Goal: Check status: Check status

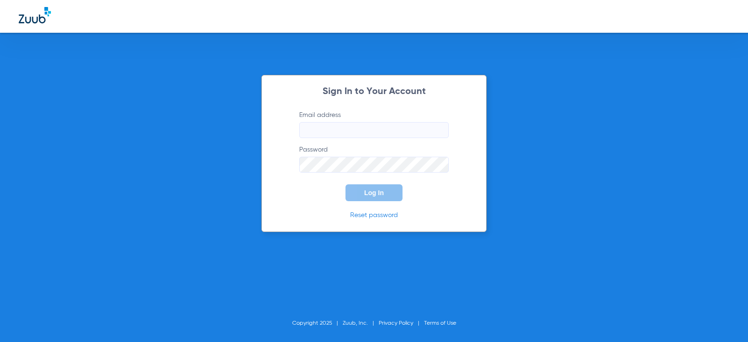
type input "[EMAIL_ADDRESS][DOMAIN_NAME]"
click at [369, 195] on span "Log In" at bounding box center [374, 192] width 20 height 7
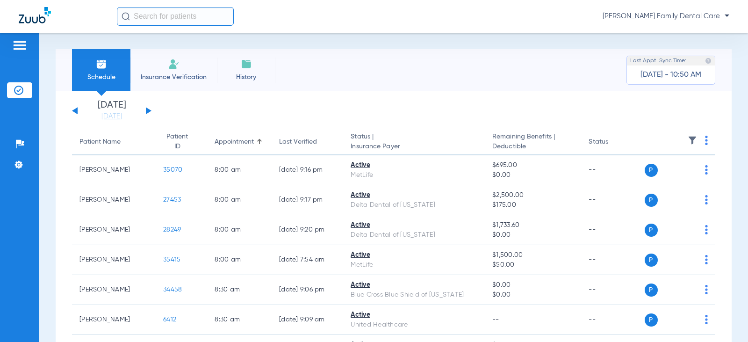
click at [147, 112] on button at bounding box center [149, 110] width 6 height 7
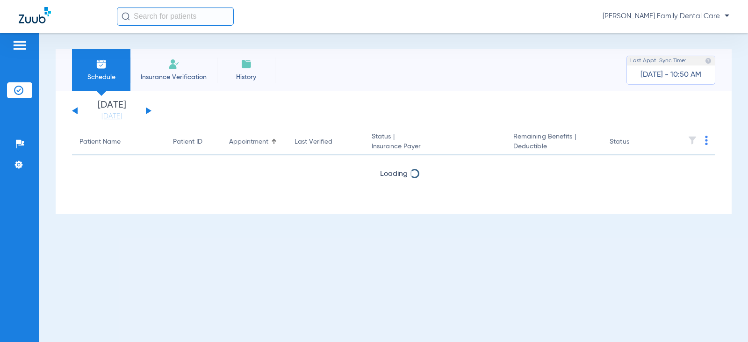
click at [147, 112] on button at bounding box center [149, 110] width 6 height 7
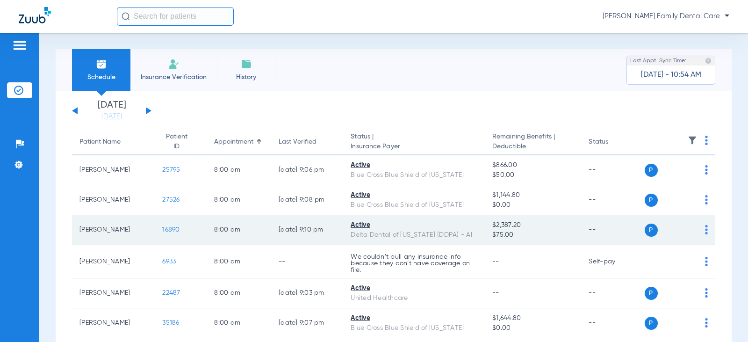
click at [163, 228] on span "16890" at bounding box center [170, 229] width 17 height 7
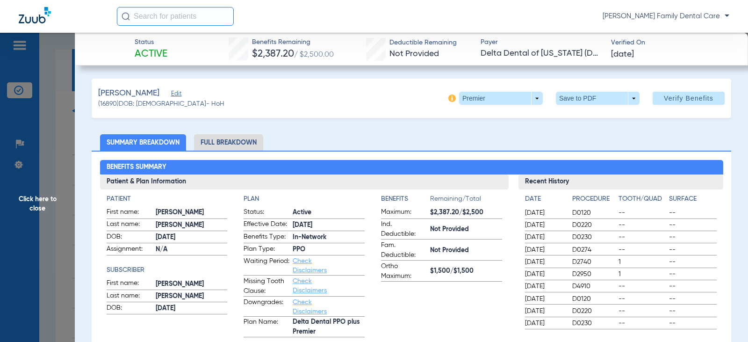
click at [36, 205] on span "Click here to close" at bounding box center [37, 204] width 75 height 342
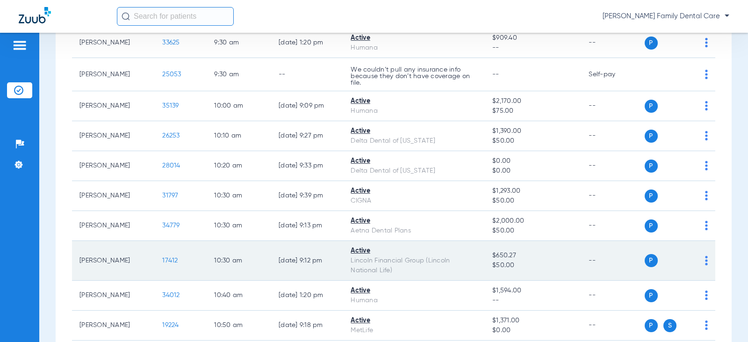
scroll to position [655, 0]
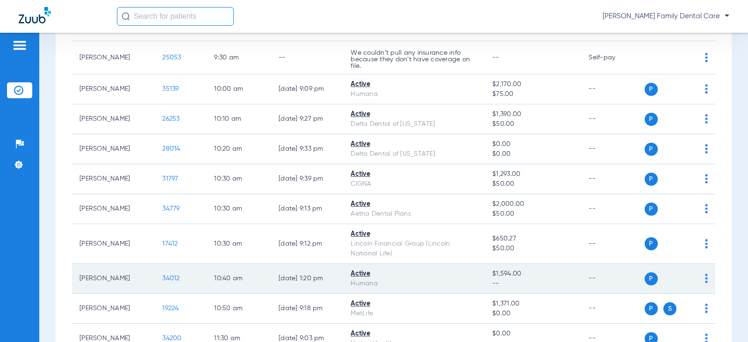
click at [172, 282] on span "34012" at bounding box center [170, 278] width 17 height 7
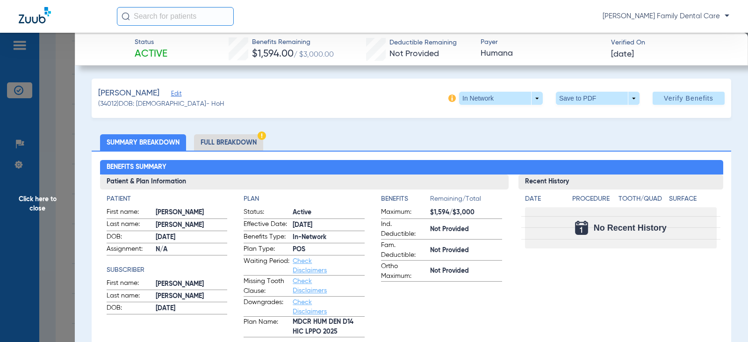
click at [32, 204] on span "Click here to close" at bounding box center [37, 204] width 75 height 342
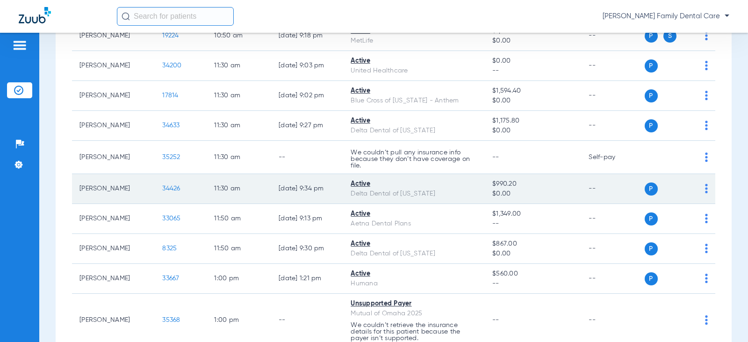
scroll to position [935, 0]
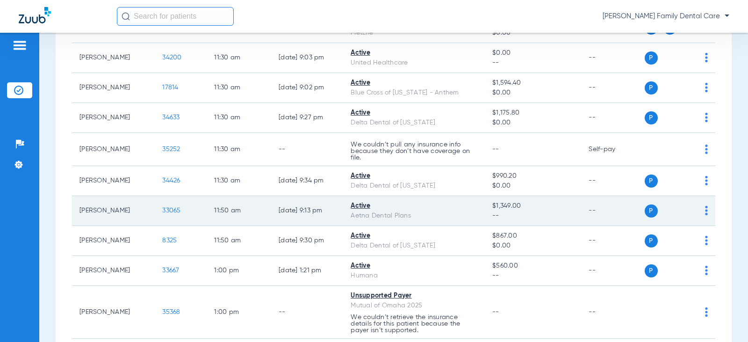
click at [172, 214] on span "33065" at bounding box center [171, 210] width 18 height 7
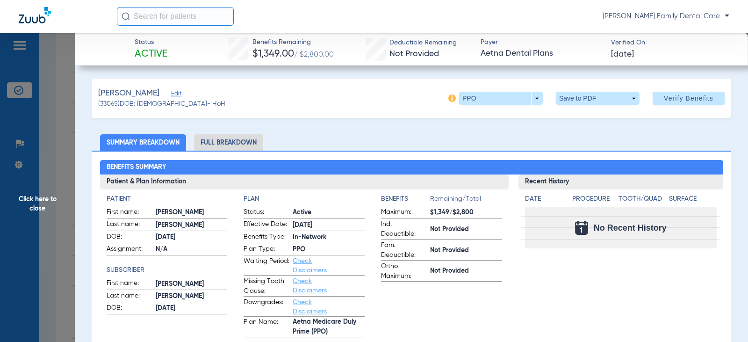
click at [34, 198] on span "Click here to close" at bounding box center [37, 204] width 75 height 342
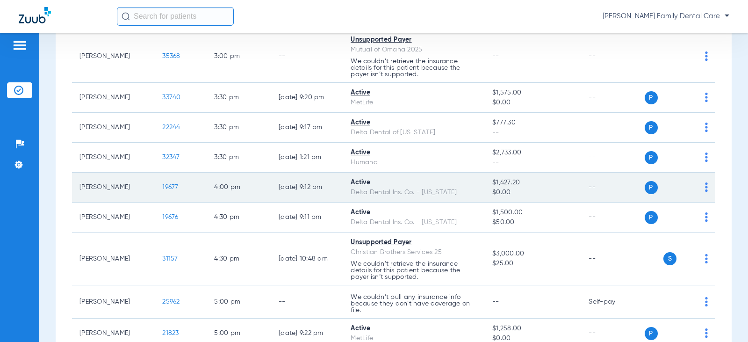
scroll to position [1543, 0]
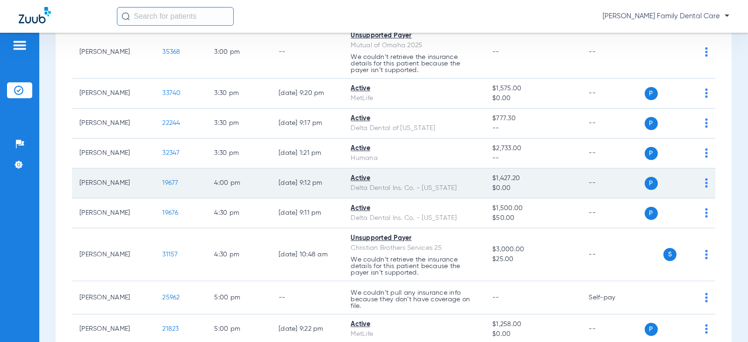
click at [172, 186] on span "19677" at bounding box center [170, 183] width 16 height 7
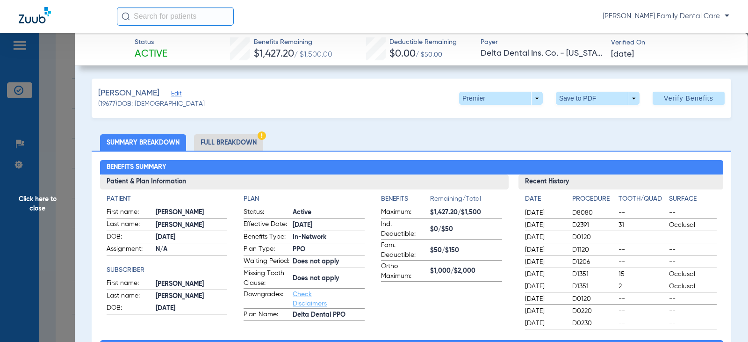
click at [47, 195] on span "Click here to close" at bounding box center [37, 204] width 75 height 342
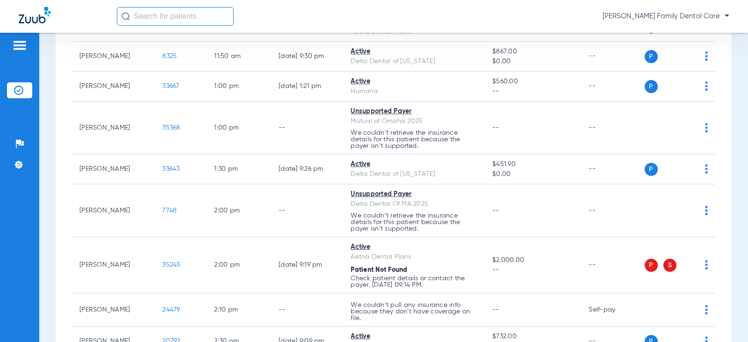
scroll to position [1098, 0]
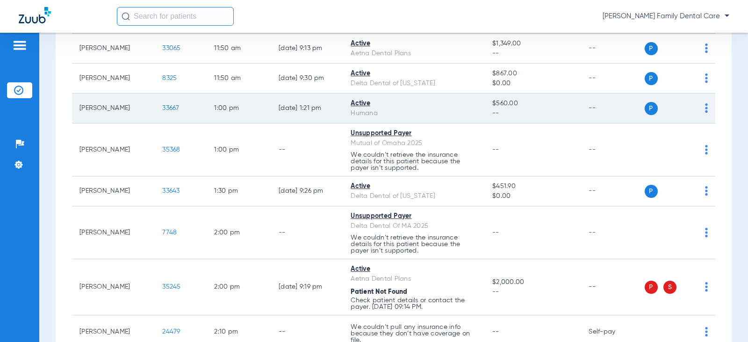
click at [166, 111] on span "33667" at bounding box center [170, 108] width 17 height 7
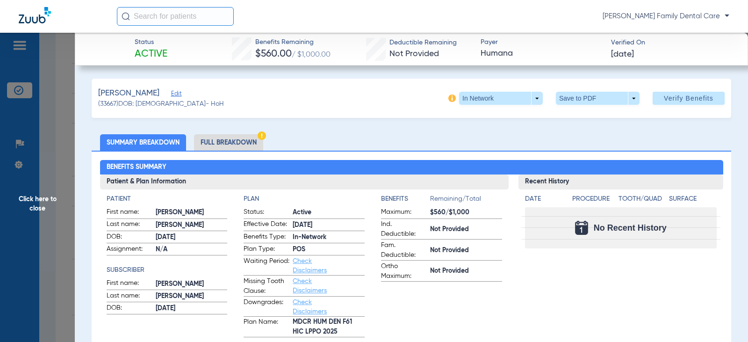
click at [48, 200] on span "Click here to close" at bounding box center [37, 204] width 75 height 342
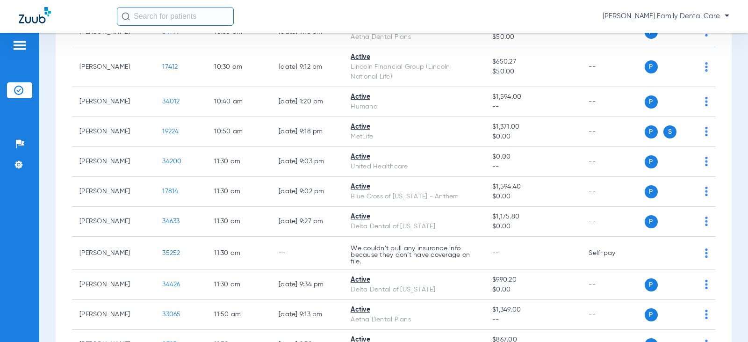
scroll to position [817, 0]
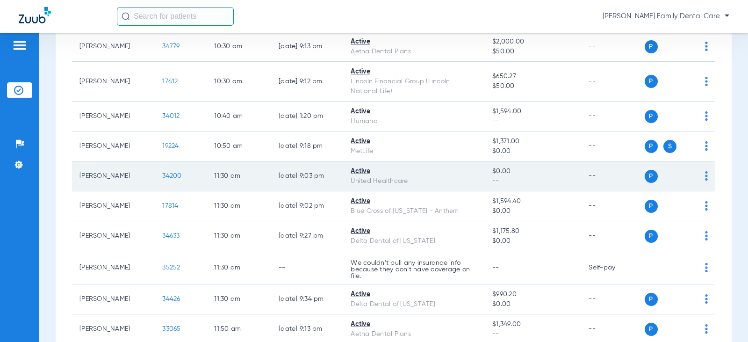
click at [167, 179] on span "34200" at bounding box center [171, 176] width 19 height 7
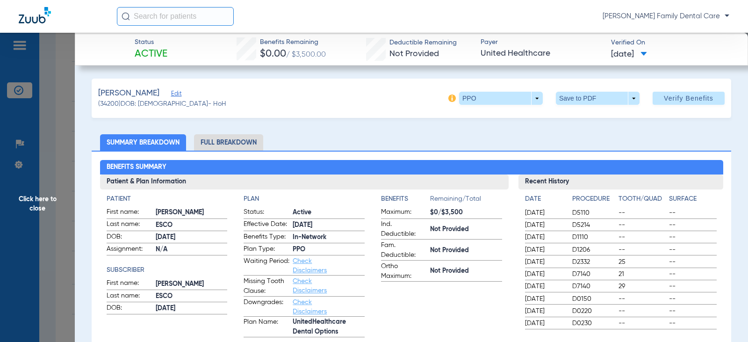
click at [32, 200] on span "Click here to close" at bounding box center [37, 204] width 75 height 342
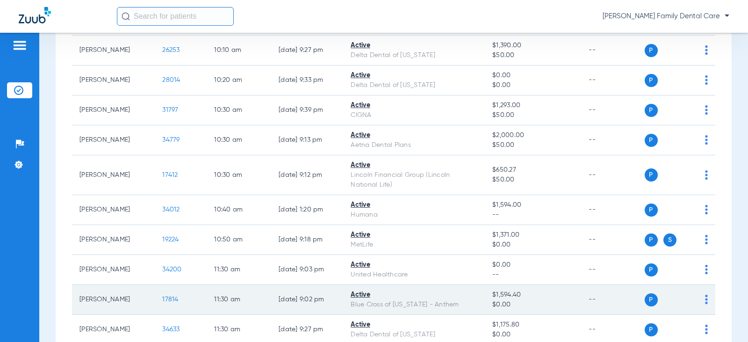
scroll to position [677, 0]
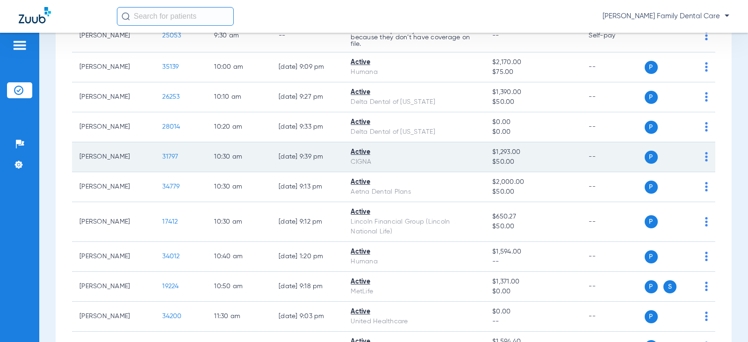
click at [171, 160] on span "31797" at bounding box center [170, 156] width 16 height 7
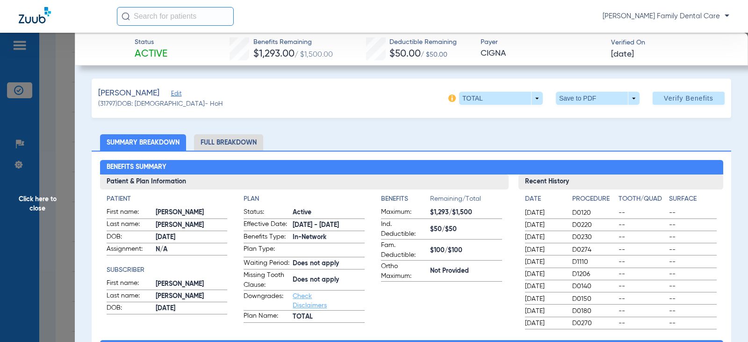
click at [38, 195] on span "Click here to close" at bounding box center [37, 204] width 75 height 342
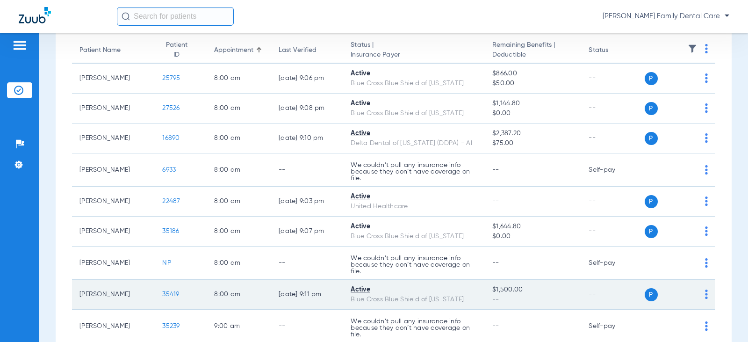
scroll to position [69, 0]
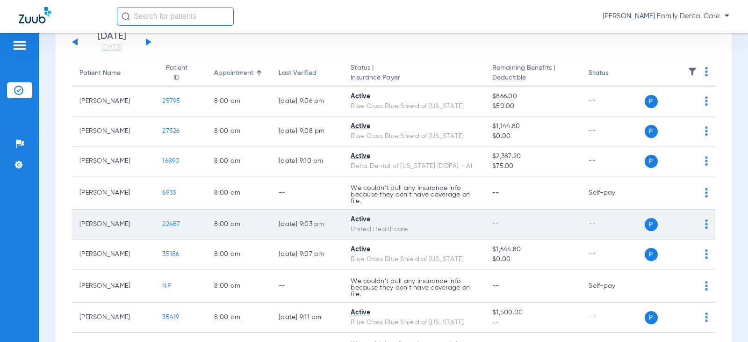
click at [168, 221] on span "22487" at bounding box center [171, 224] width 18 height 7
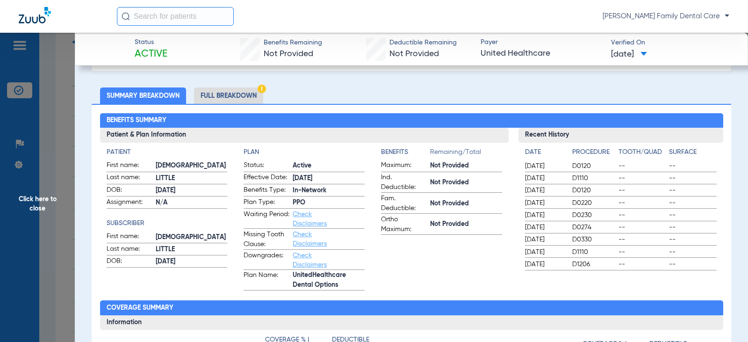
scroll to position [0, 0]
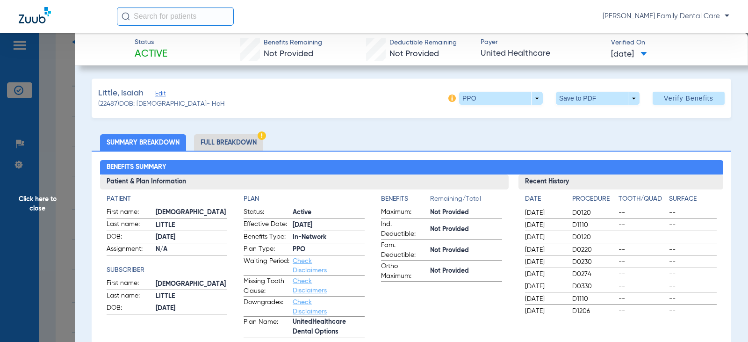
click at [35, 197] on span "Click here to close" at bounding box center [37, 204] width 75 height 342
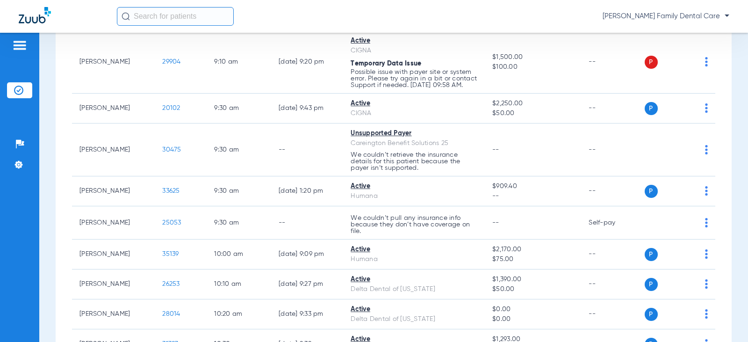
scroll to position [536, 0]
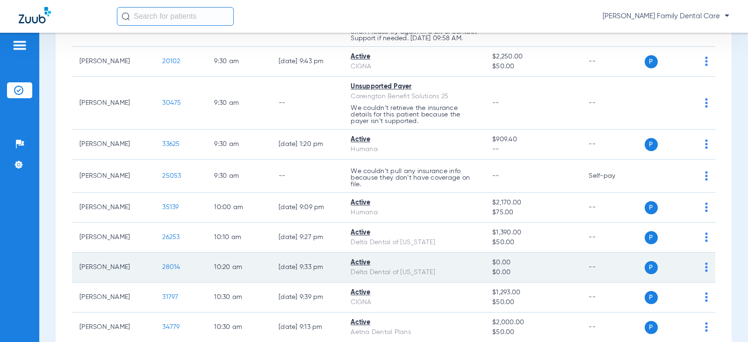
click at [170, 270] on span "28014" at bounding box center [171, 267] width 18 height 7
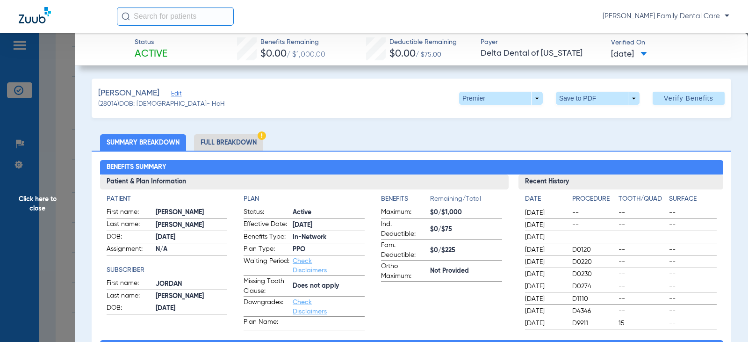
click at [40, 203] on span "Click here to close" at bounding box center [37, 204] width 75 height 342
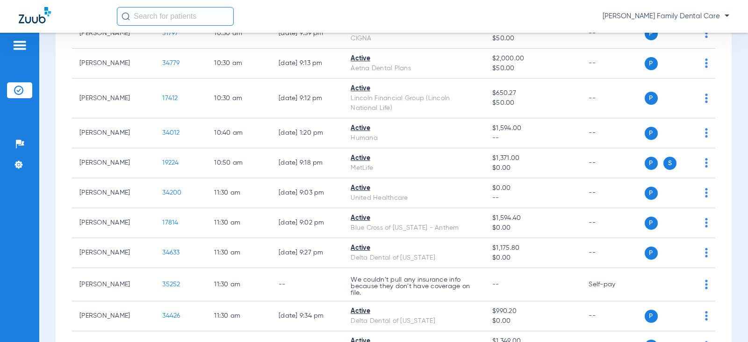
scroll to position [817, 0]
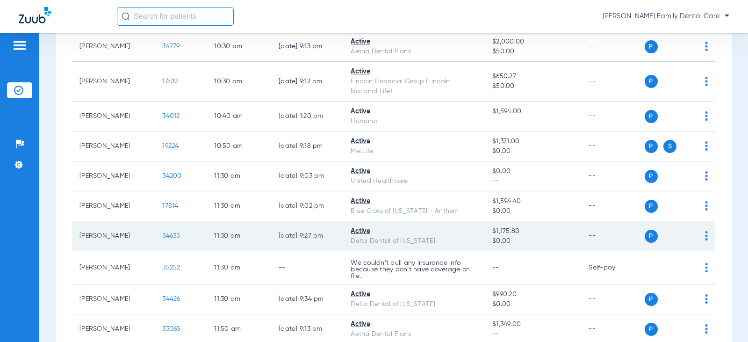
click at [162, 239] on span "34633" at bounding box center [170, 235] width 17 height 7
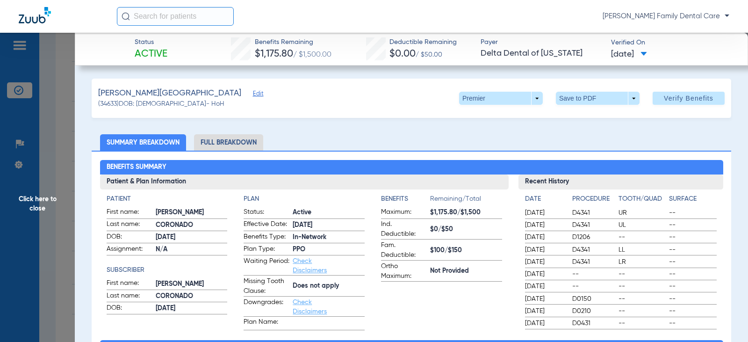
click at [45, 203] on span "Click here to close" at bounding box center [37, 204] width 75 height 342
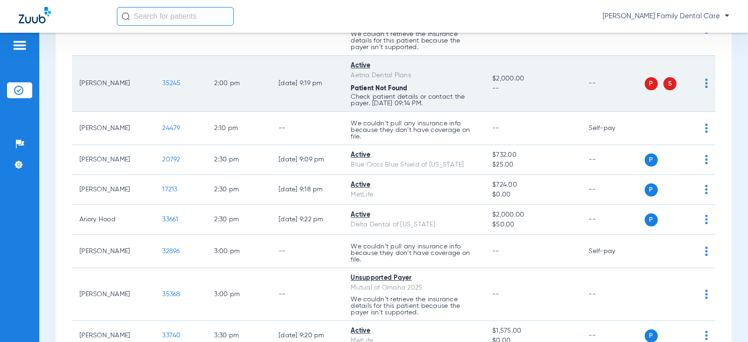
scroll to position [1285, 0]
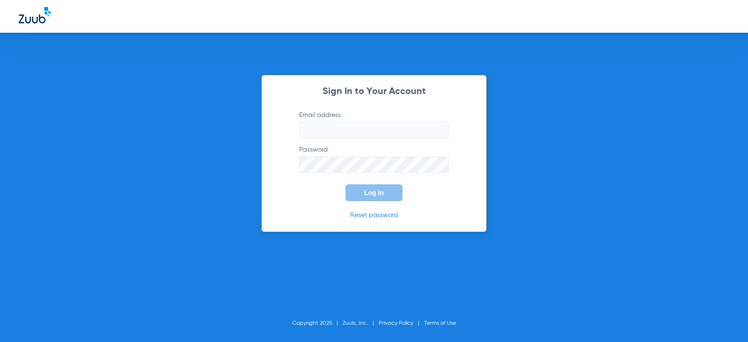
type input "[EMAIL_ADDRESS][DOMAIN_NAME]"
